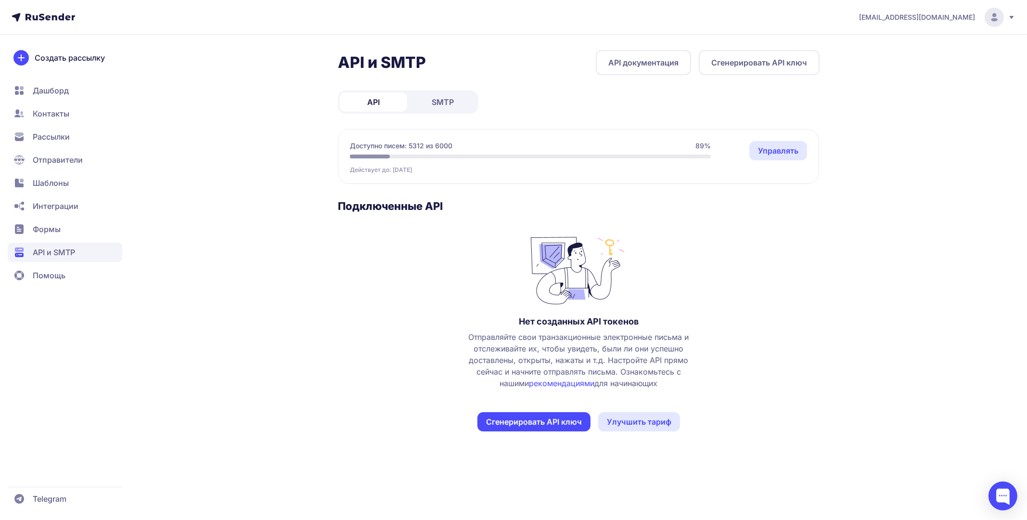
click at [458, 98] on link "SMTP" at bounding box center [442, 101] width 67 height 19
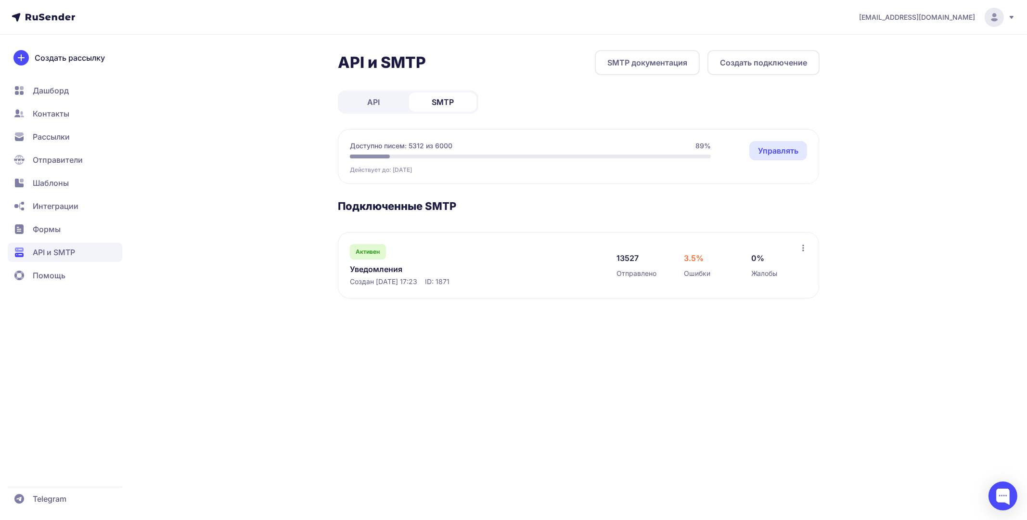
click at [396, 269] on link "Уведомления" at bounding box center [448, 269] width 197 height 12
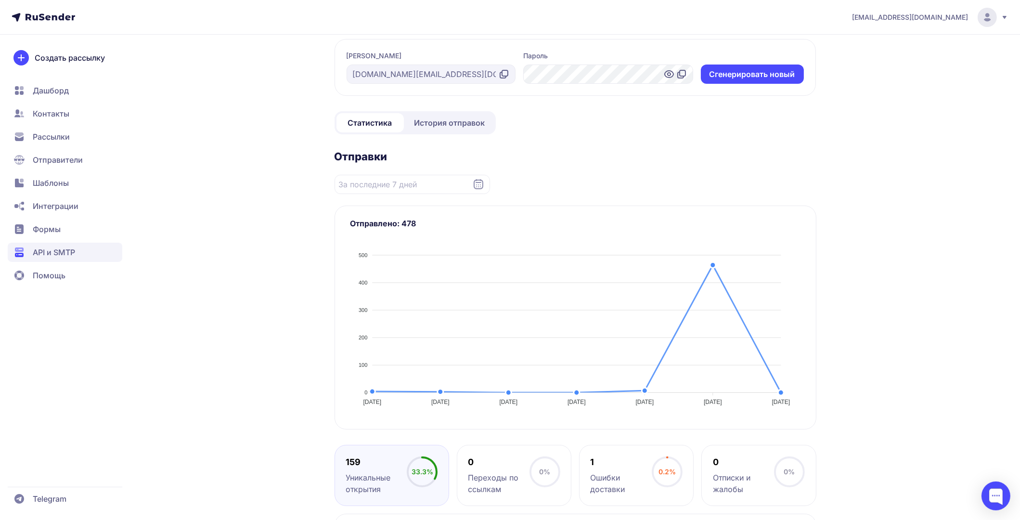
scroll to position [145, 0]
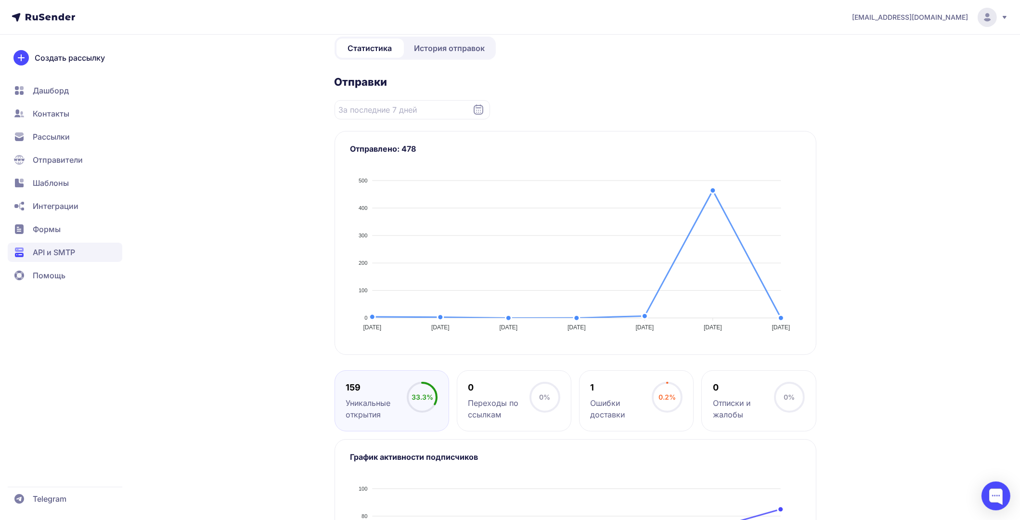
click at [475, 110] on icon at bounding box center [479, 110] width 12 height 12
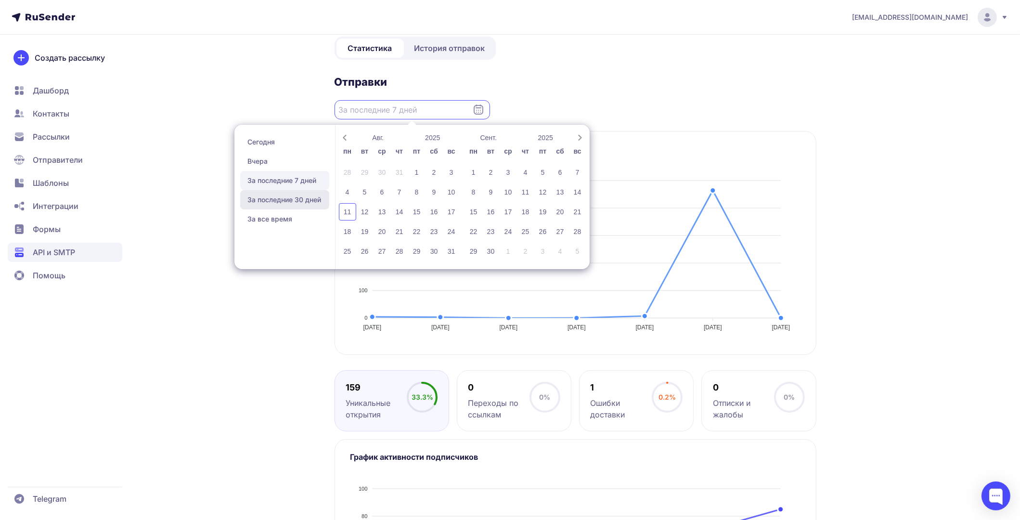
click at [303, 200] on span "За последние 30 дней" at bounding box center [284, 199] width 89 height 19
type input "[DATE] - [DATE]"
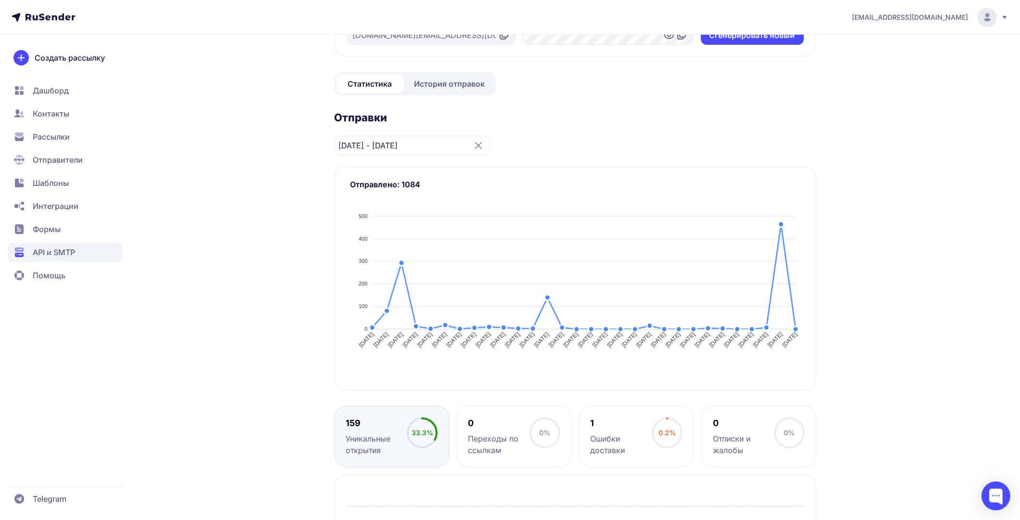
scroll to position [97, 0]
